Goal: Information Seeking & Learning: Learn about a topic

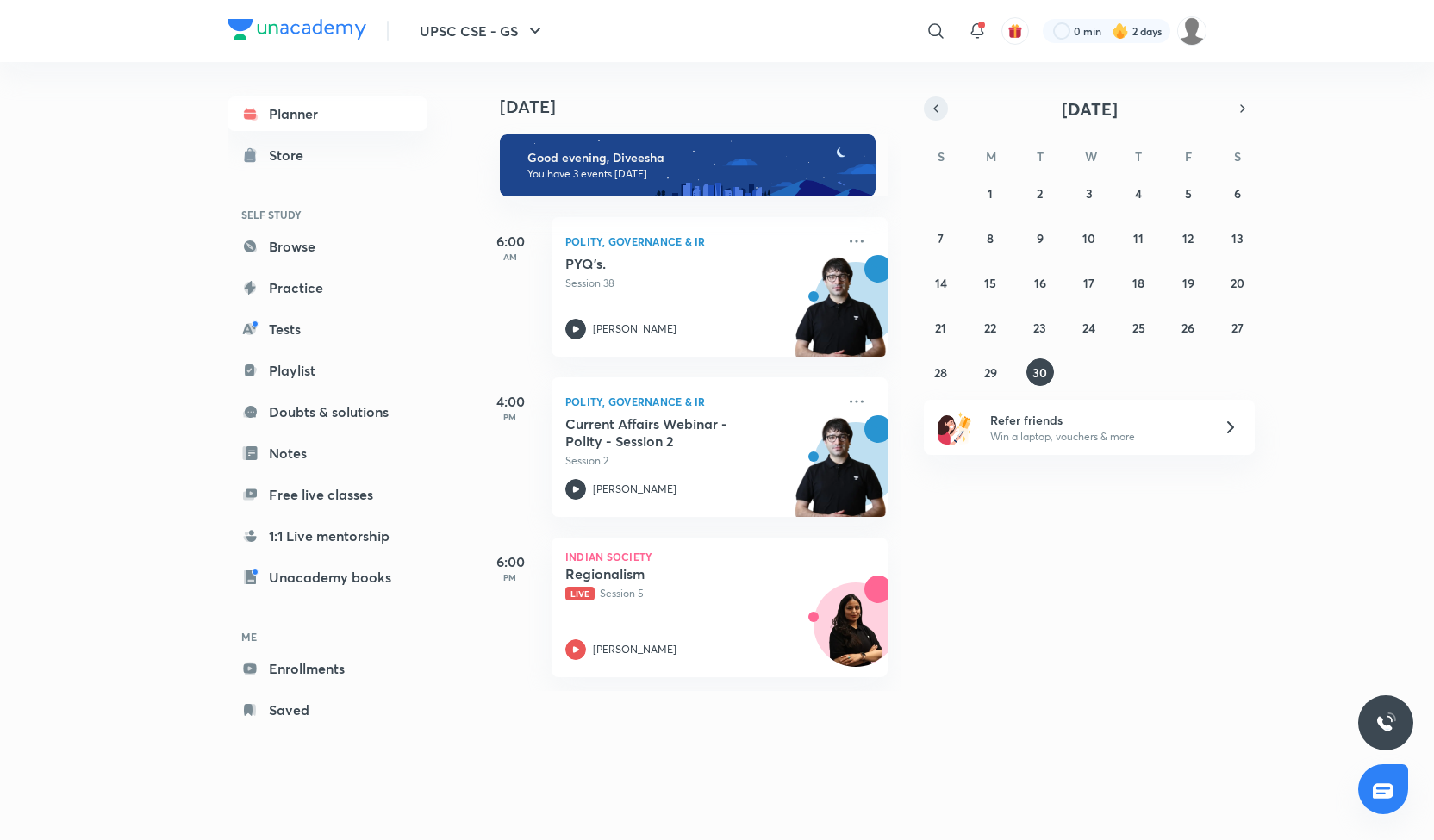
click at [933, 109] on icon "button" at bounding box center [935, 108] width 14 height 16
click at [939, 108] on icon "button" at bounding box center [935, 108] width 14 height 16
click at [1237, 108] on icon "button" at bounding box center [1242, 108] width 14 height 16
click at [1244, 111] on icon "button" at bounding box center [1242, 108] width 14 height 16
click at [998, 368] on button "29" at bounding box center [990, 372] width 28 height 28
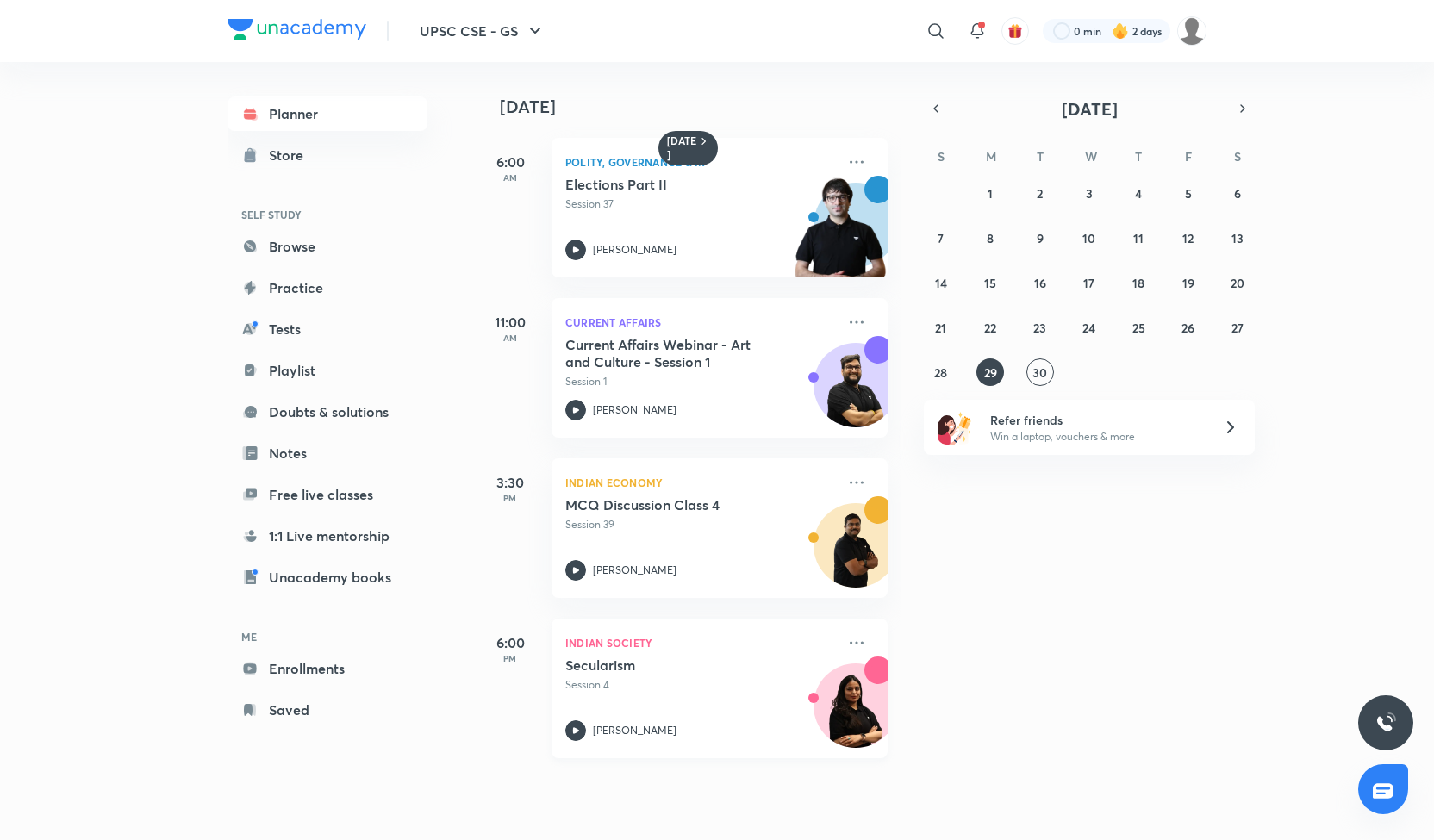
click at [570, 734] on icon at bounding box center [575, 731] width 20 height 20
